Goal: Information Seeking & Learning: Learn about a topic

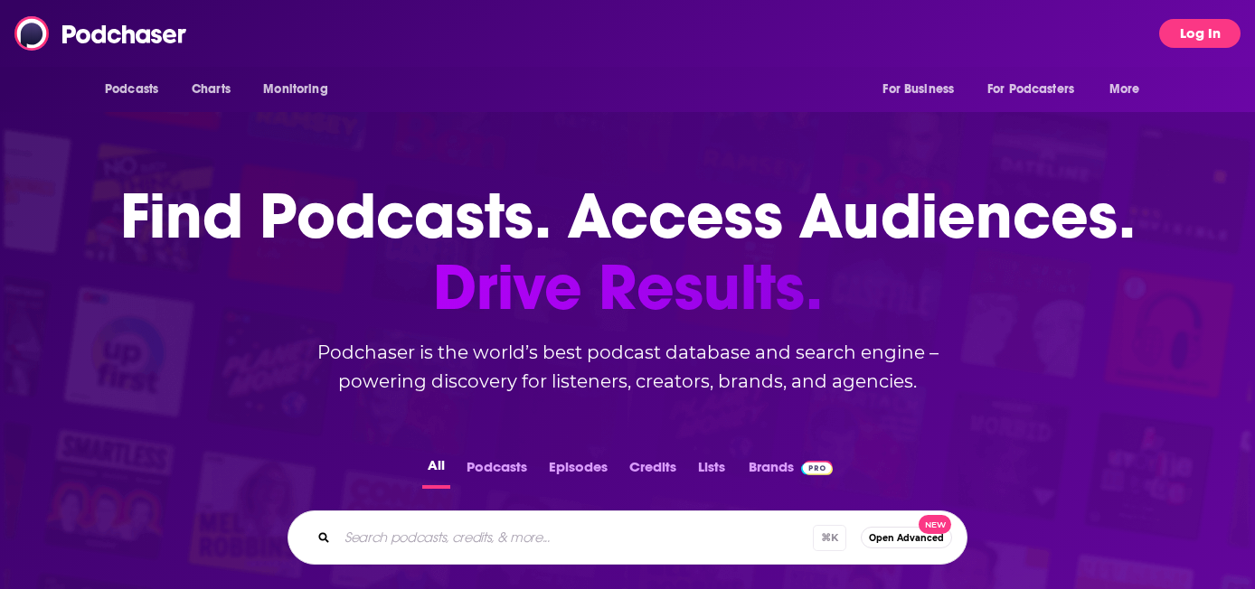
click at [1175, 21] on button "Log In" at bounding box center [1199, 33] width 81 height 29
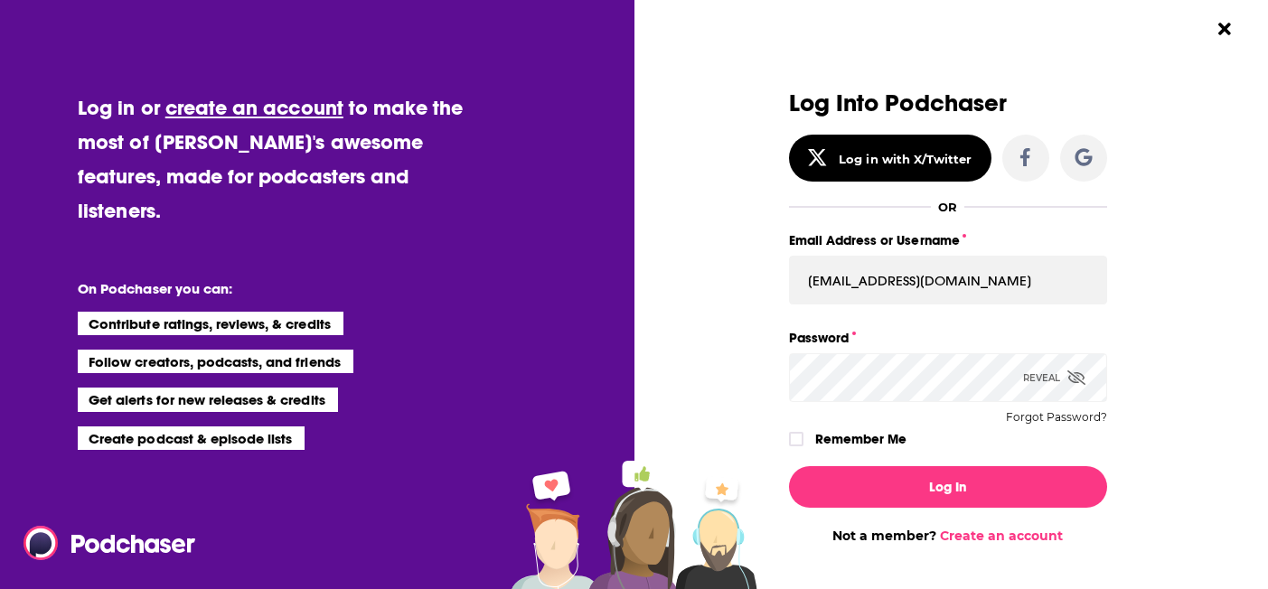
click at [893, 507] on div "Log In Not a member? Create an account" at bounding box center [948, 498] width 318 height 92
click at [902, 290] on input "[EMAIL_ADDRESS][DOMAIN_NAME]" at bounding box center [948, 280] width 318 height 49
type input "[PERSON_NAME][EMAIL_ADDRESS][DOMAIN_NAME]"
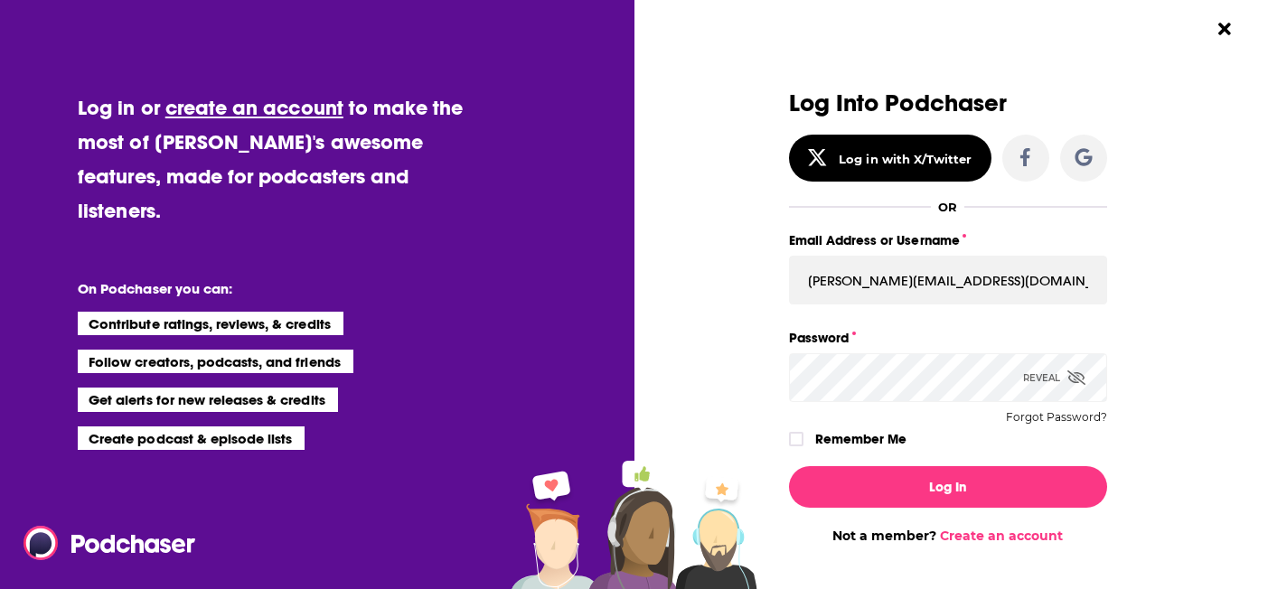
click at [1041, 372] on div "Reveal" at bounding box center [1054, 377] width 62 height 49
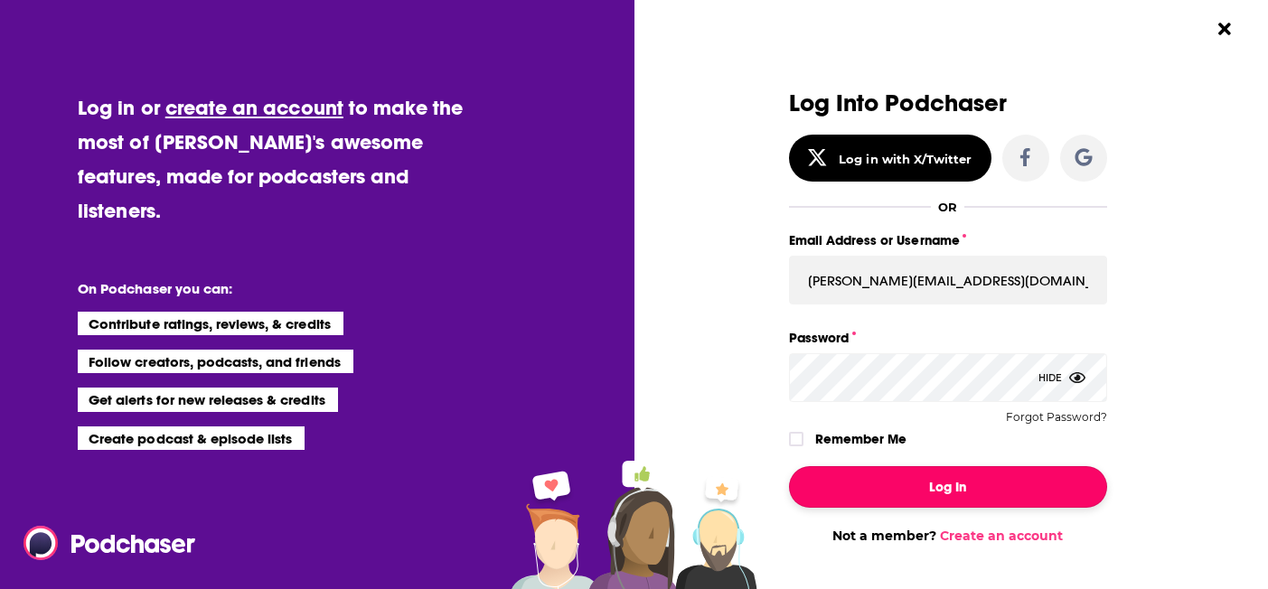
click at [933, 495] on button "Log In" at bounding box center [948, 488] width 318 height 42
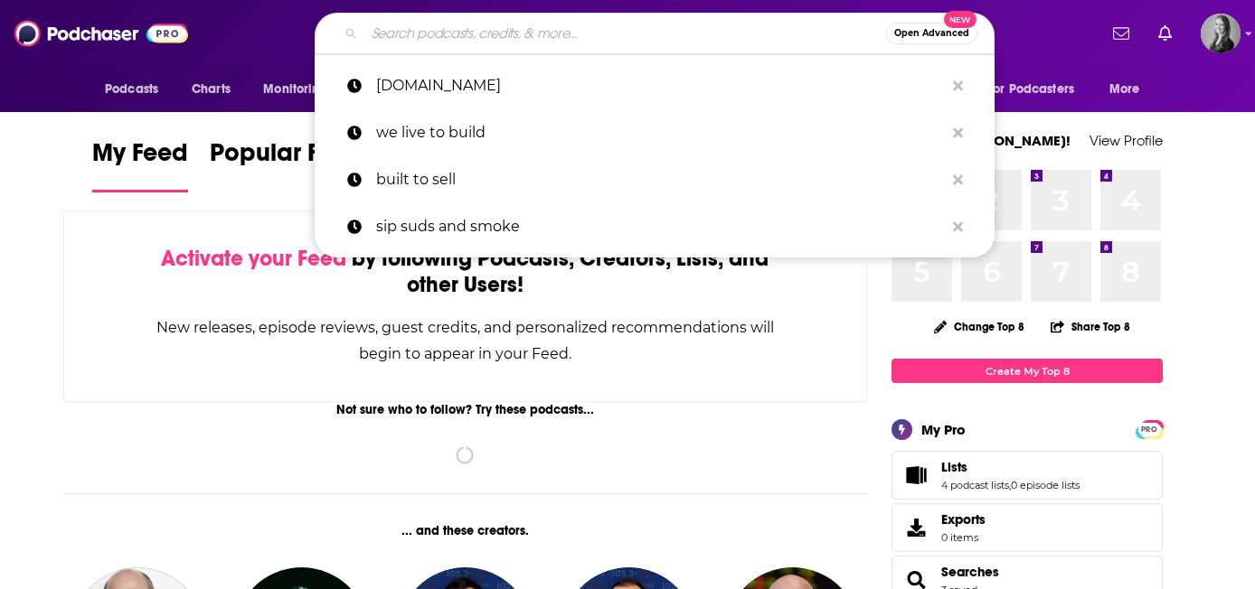
click at [554, 26] on input "Search podcasts, credits, & more..." at bounding box center [625, 33] width 522 height 29
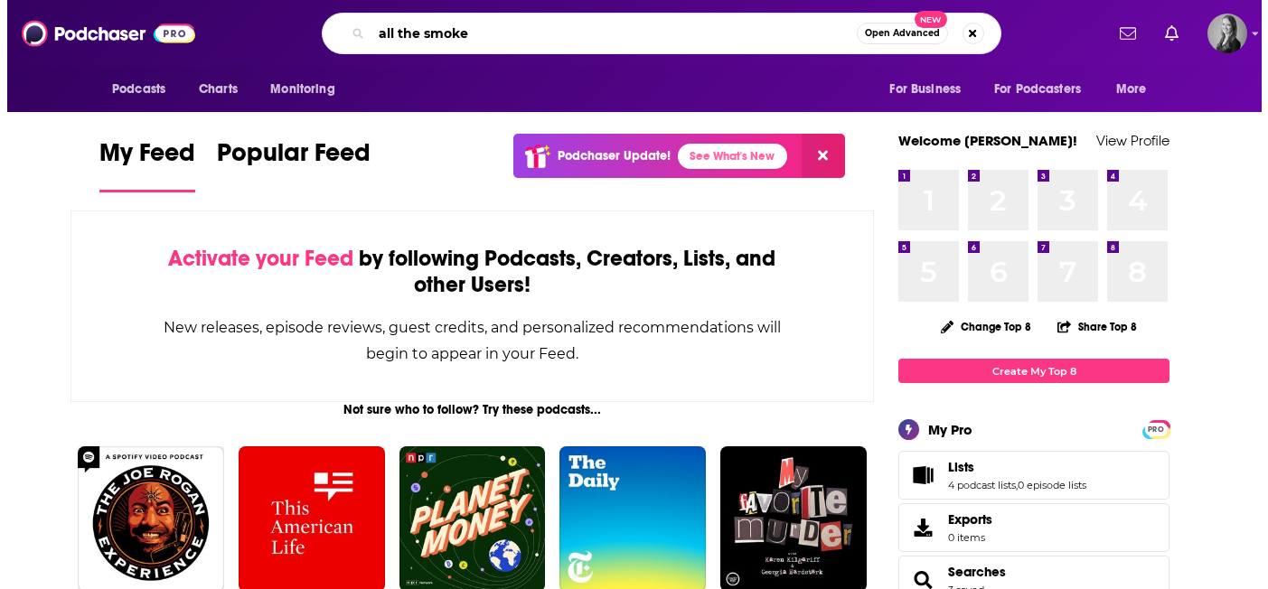
scroll to position [0, 8]
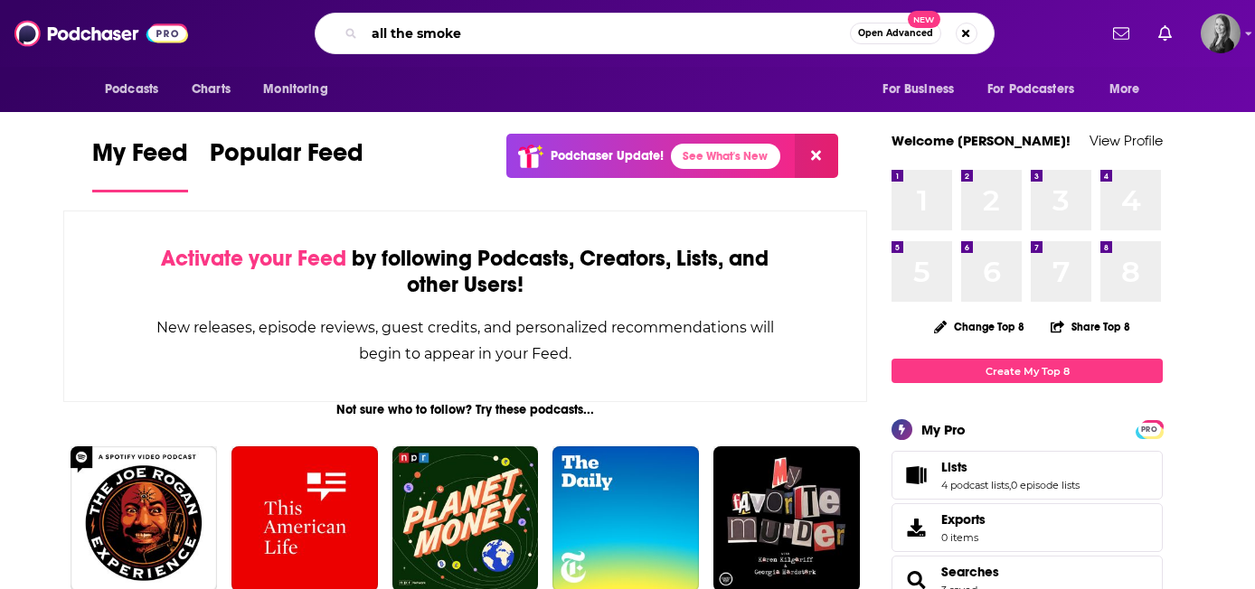
type input "all the smoke"
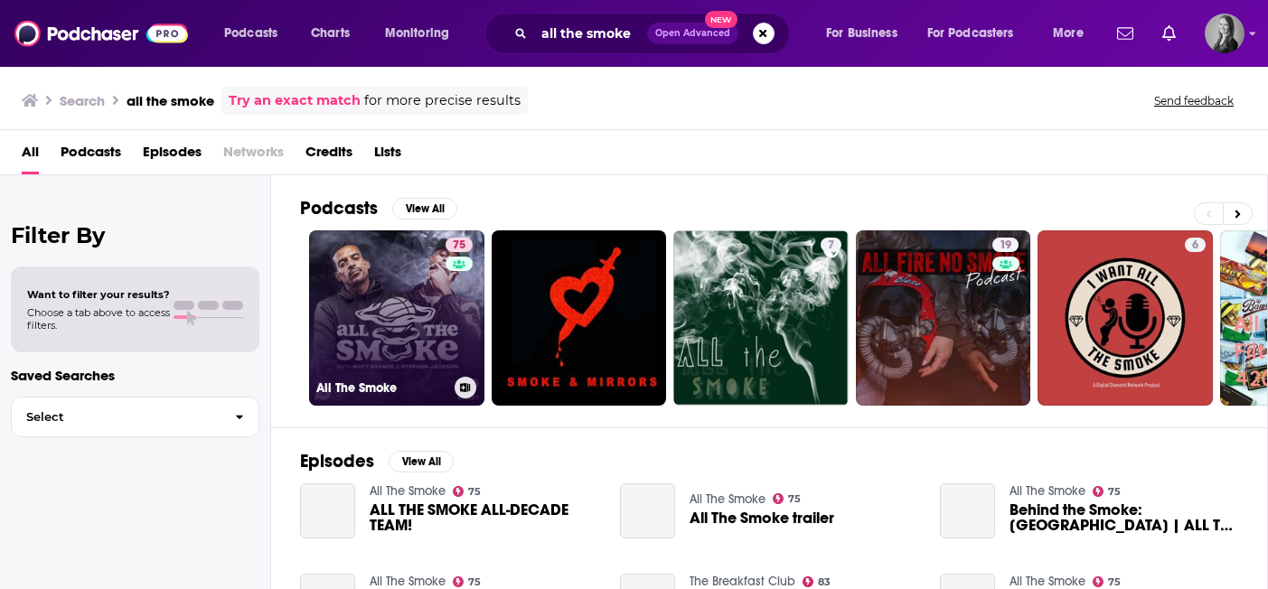
click at [396, 234] on link "75 All The Smoke" at bounding box center [396, 318] width 175 height 175
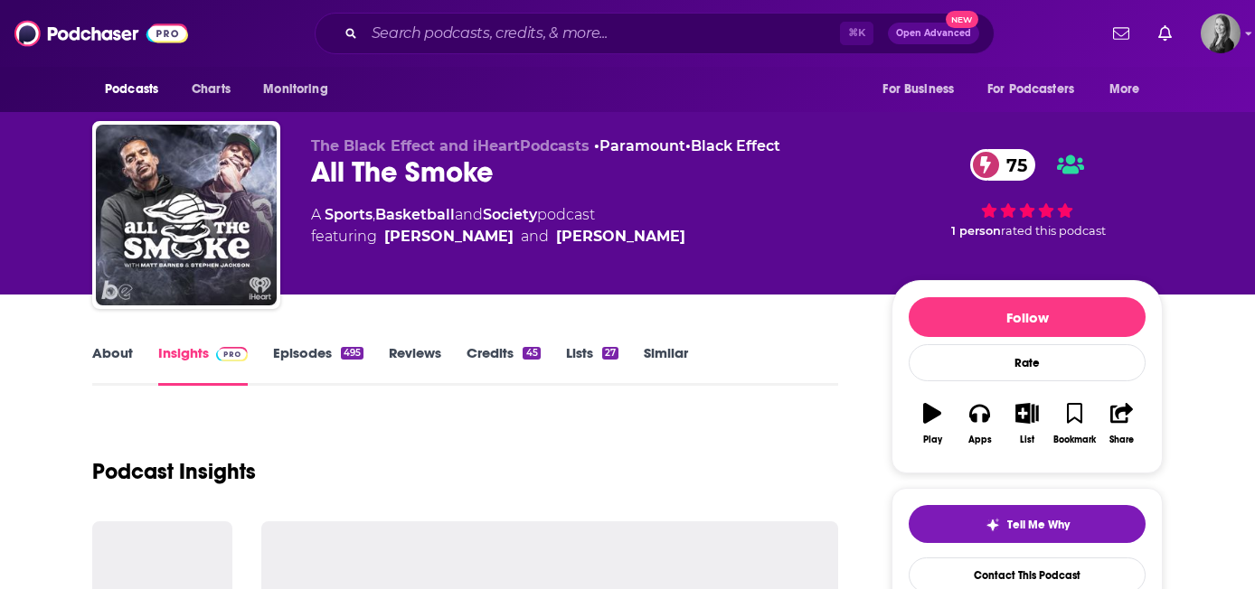
click at [307, 354] on link "Episodes 495" at bounding box center [318, 365] width 90 height 42
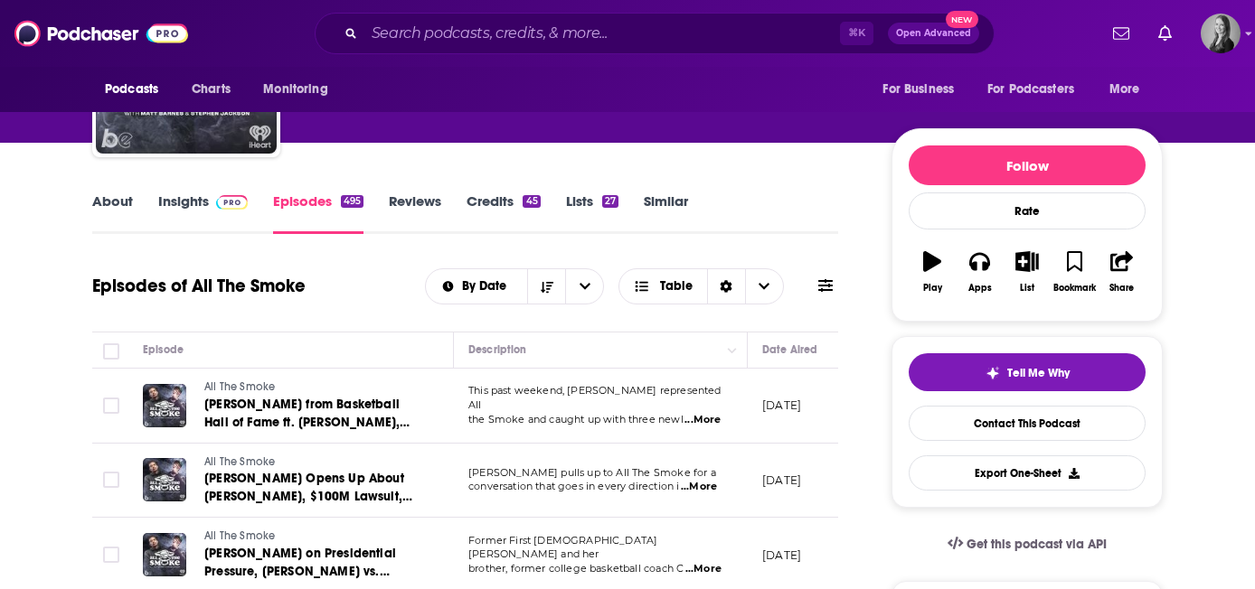
scroll to position [135, 0]
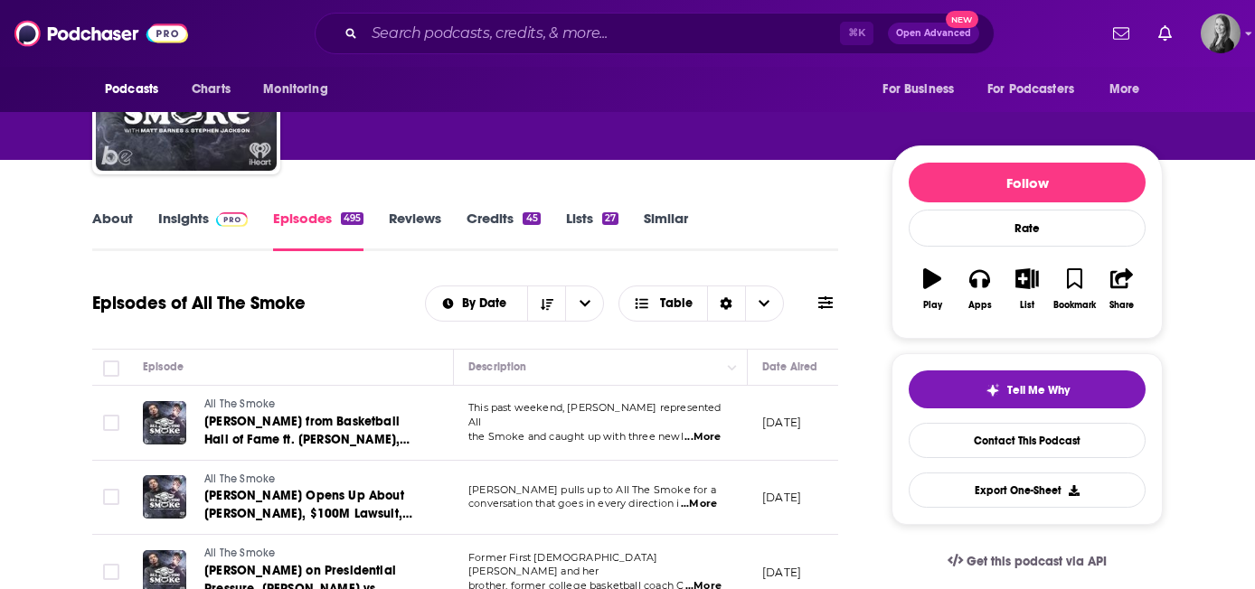
click at [122, 220] on link "About" at bounding box center [112, 231] width 41 height 42
